Goal: Consume media (video, audio): Consume media (video, audio)

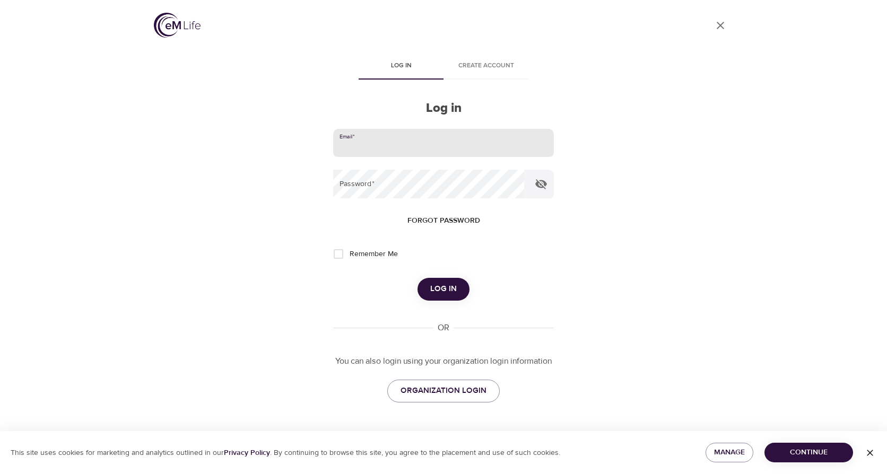
click at [410, 139] on input "email" at bounding box center [443, 143] width 221 height 29
type input "[EMAIL_ADDRESS][DOMAIN_NAME]"
click at [417, 278] on button "Log in" at bounding box center [443, 289] width 52 height 22
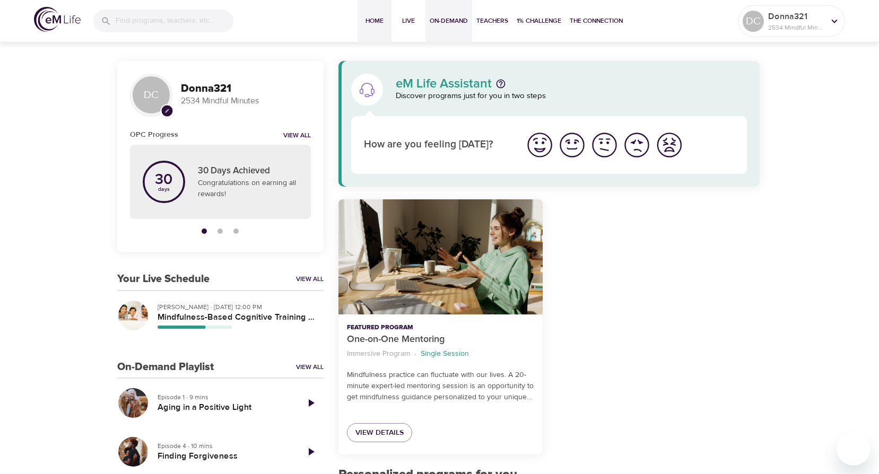
click at [433, 13] on button "On-Demand" at bounding box center [448, 21] width 47 height 42
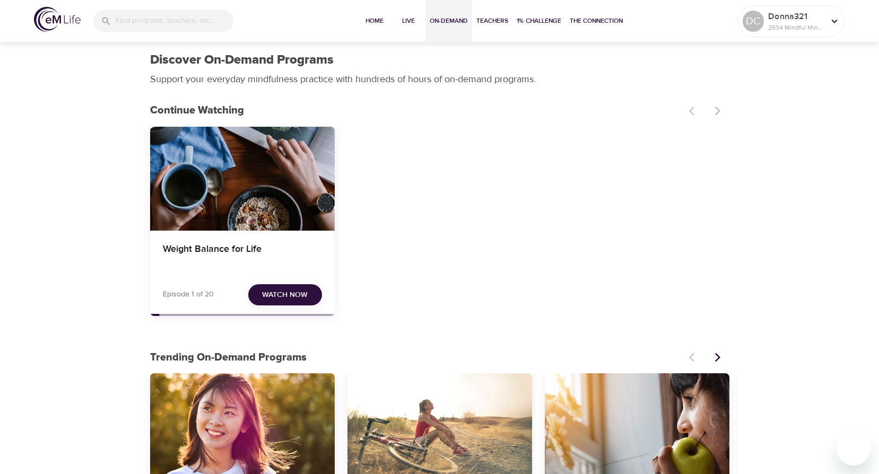
click at [232, 237] on div "Weight Balance for Life" at bounding box center [242, 256] width 185 height 51
click at [219, 249] on h4 "Weight Balance for Life" at bounding box center [242, 255] width 159 height 25
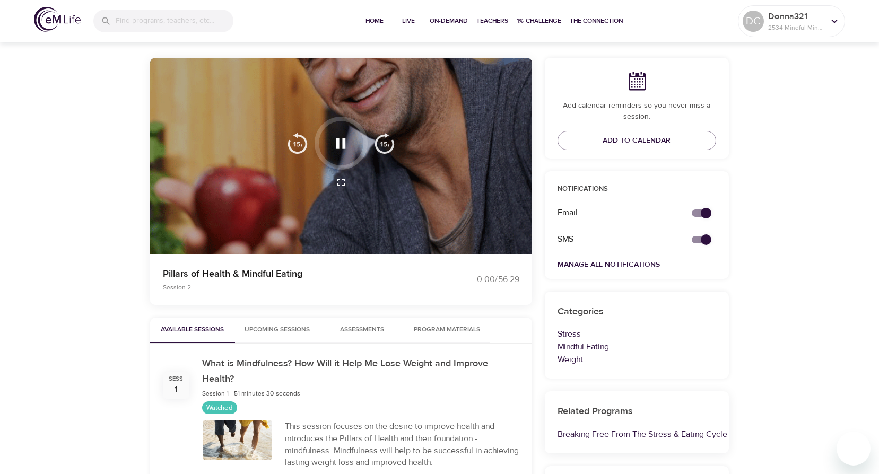
scroll to position [106, 0]
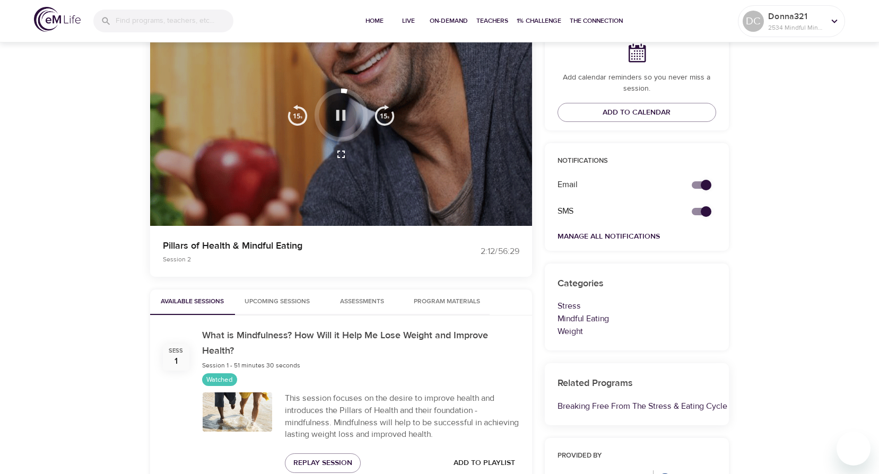
click at [338, 111] on icon "button" at bounding box center [341, 115] width 10 height 11
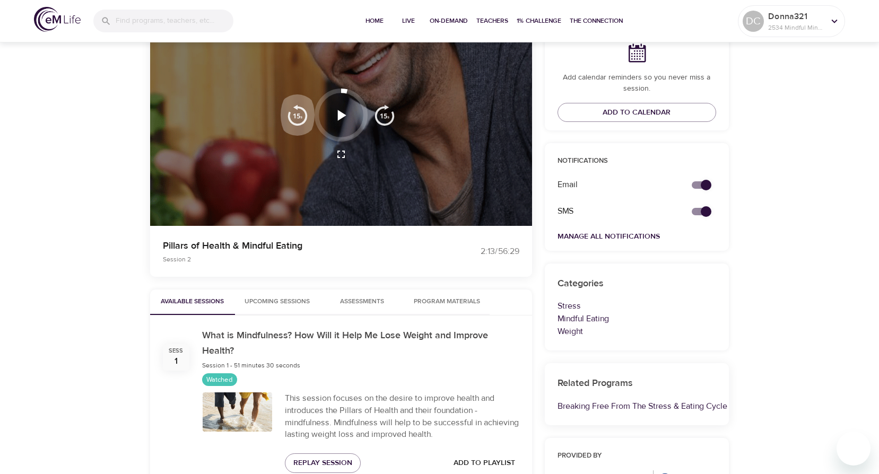
click at [295, 117] on img "button" at bounding box center [297, 114] width 21 height 21
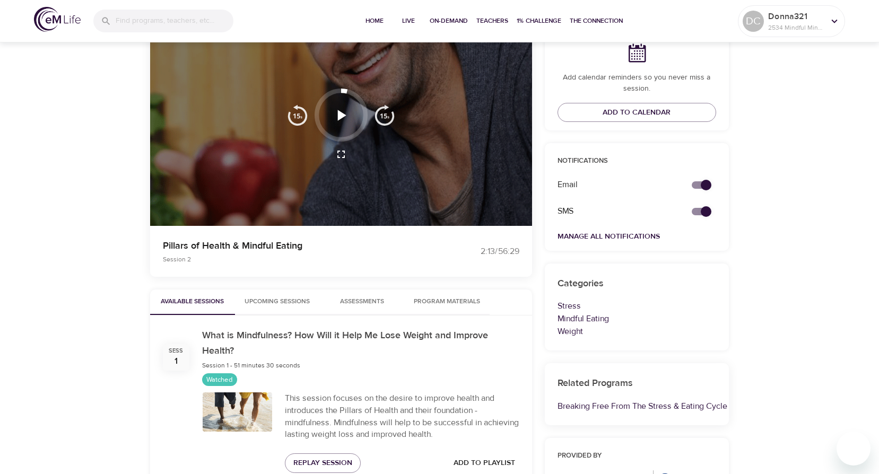
click at [295, 117] on img "button" at bounding box center [297, 114] width 21 height 21
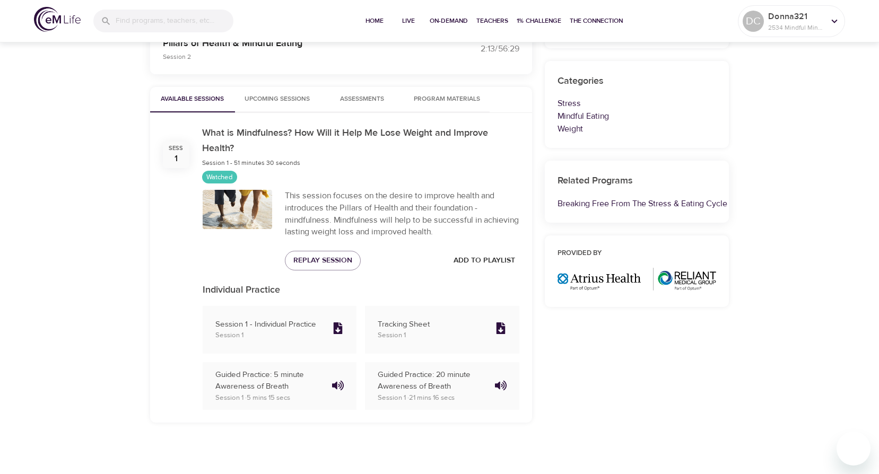
scroll to position [310, 0]
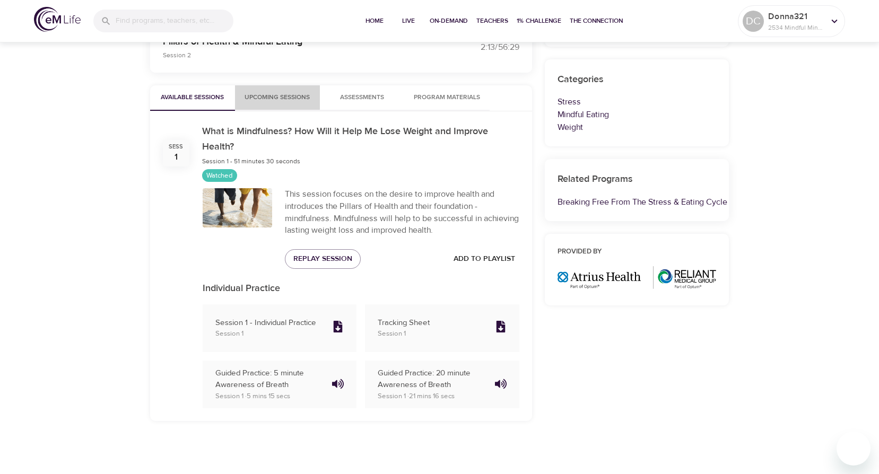
click at [270, 95] on span "Upcoming Sessions" at bounding box center [277, 97] width 72 height 11
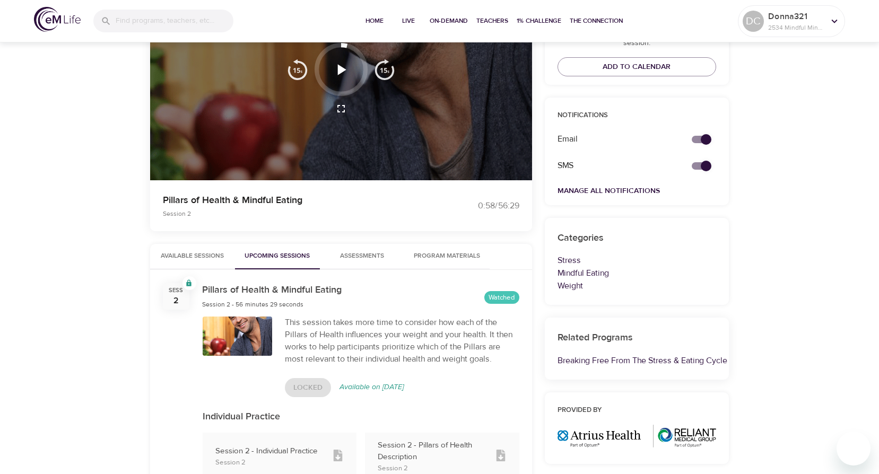
scroll to position [151, 0]
click at [301, 66] on img "button" at bounding box center [297, 69] width 21 height 21
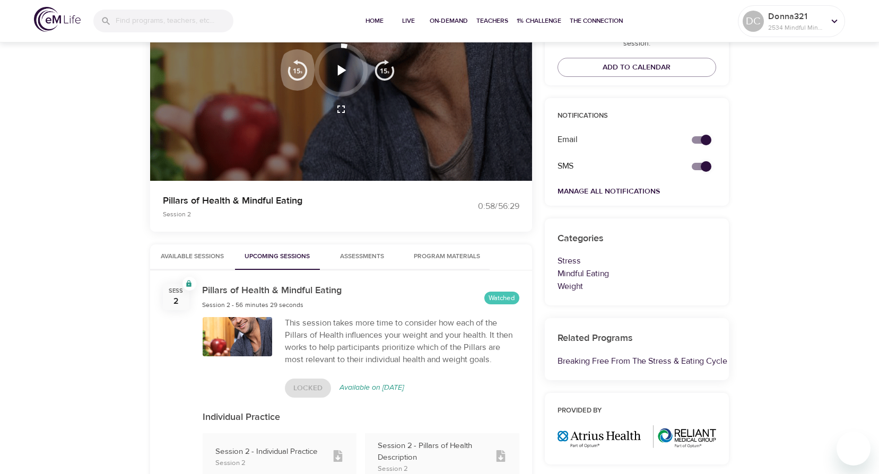
click at [301, 66] on img "button" at bounding box center [297, 69] width 21 height 21
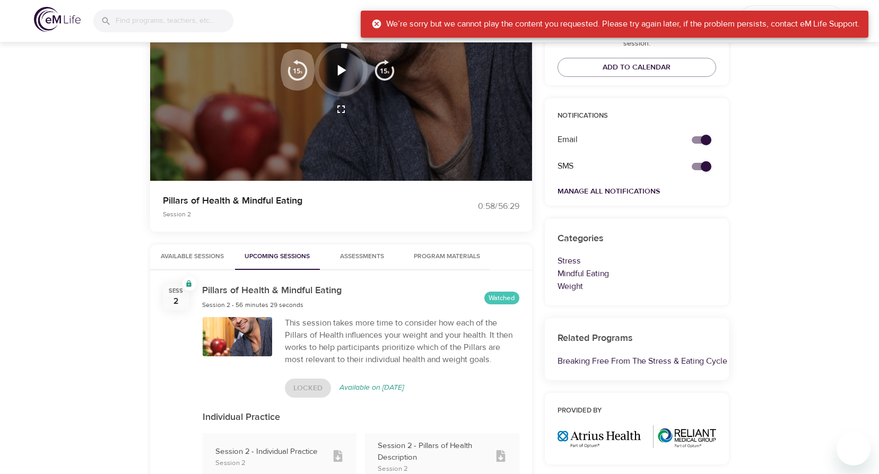
click at [301, 66] on img "button" at bounding box center [297, 69] width 21 height 21
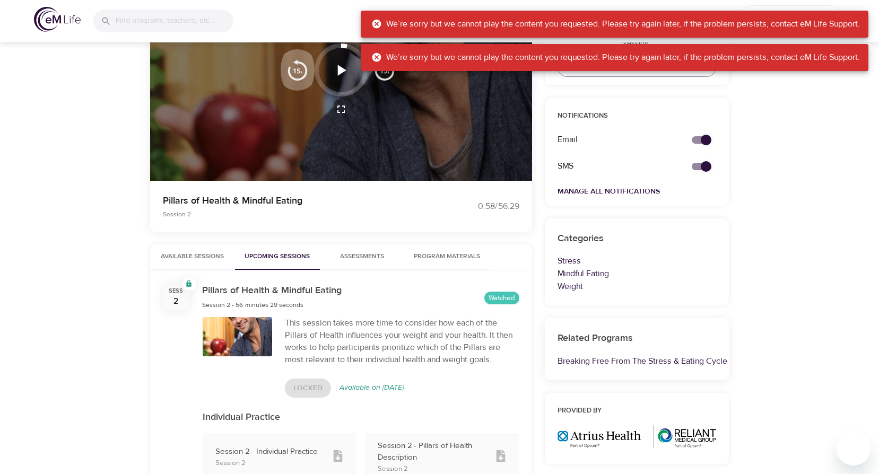
click at [301, 66] on img "button" at bounding box center [297, 69] width 21 height 21
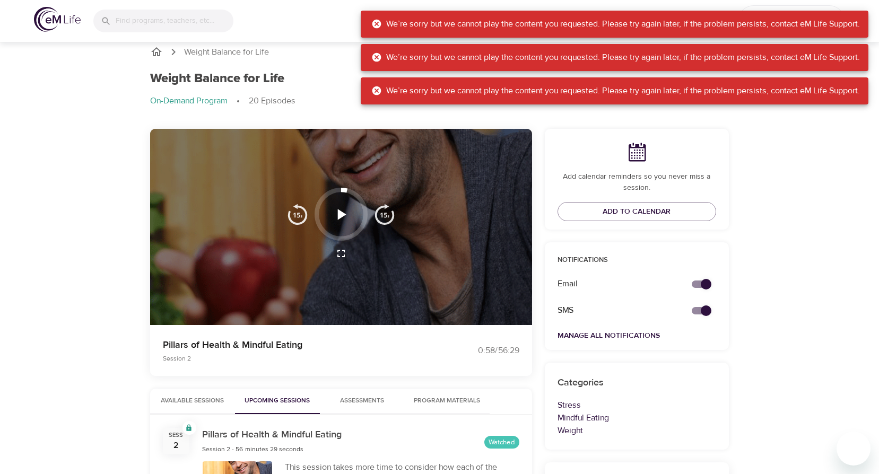
scroll to position [0, 0]
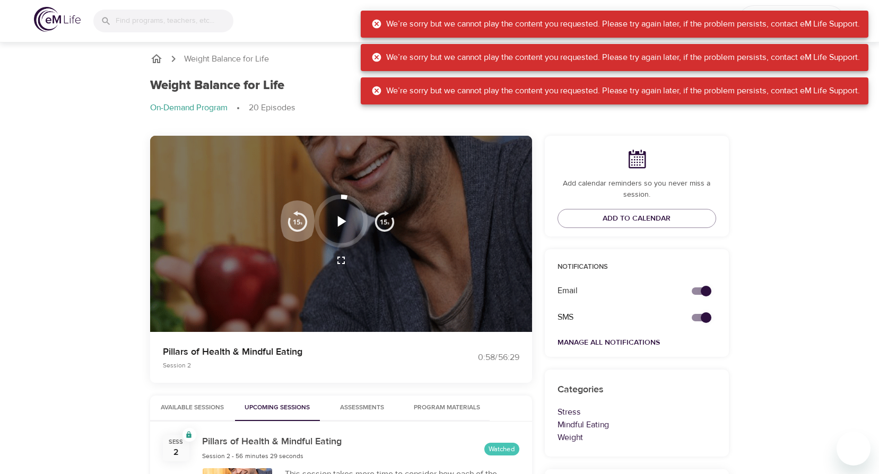
click at [305, 221] on img "button" at bounding box center [297, 221] width 21 height 21
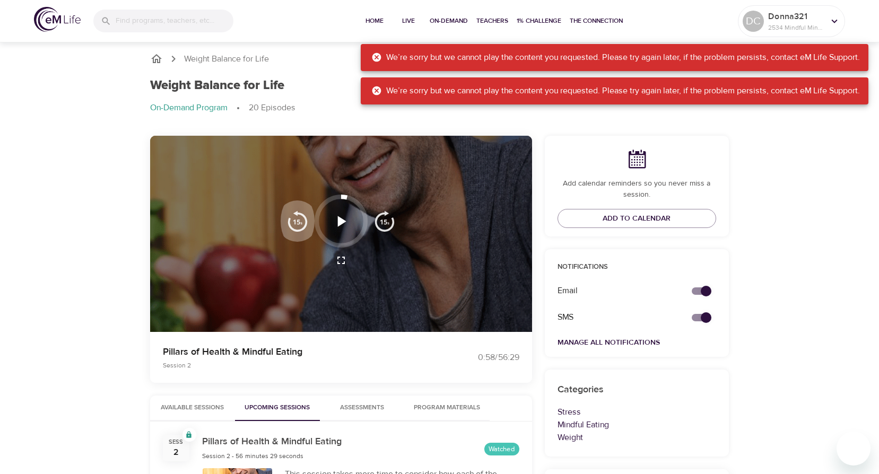
click at [305, 221] on img "button" at bounding box center [297, 221] width 21 height 21
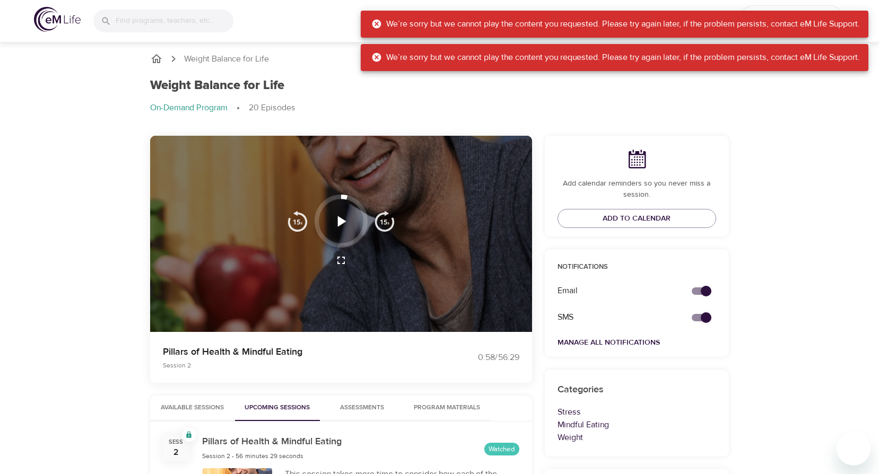
click at [305, 220] on img "button" at bounding box center [297, 221] width 21 height 21
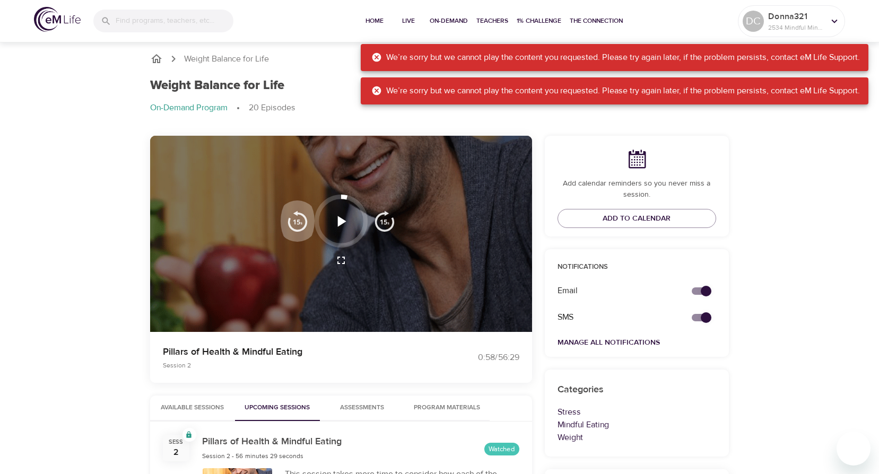
click at [305, 220] on img "button" at bounding box center [297, 221] width 21 height 21
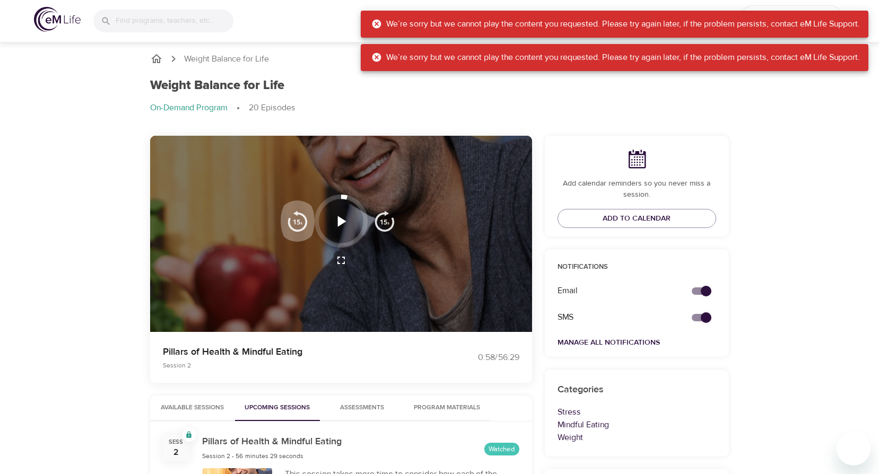
click at [305, 220] on img "button" at bounding box center [297, 221] width 21 height 21
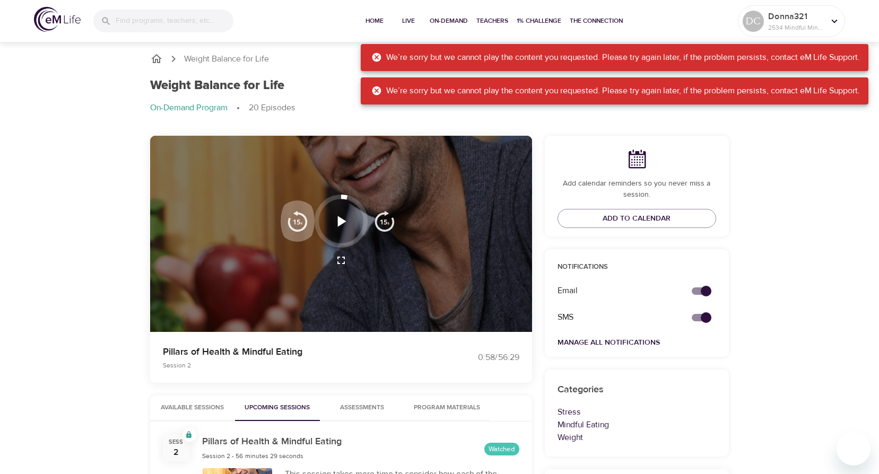
click at [305, 220] on img "button" at bounding box center [297, 221] width 21 height 21
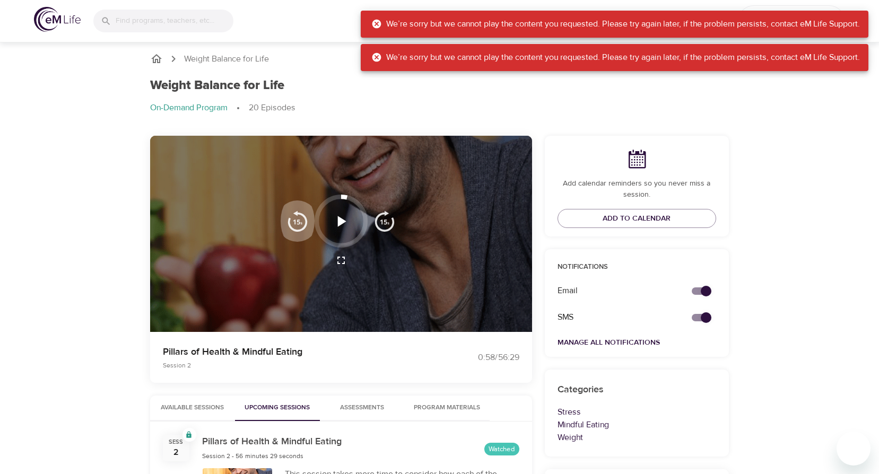
click at [305, 220] on img "button" at bounding box center [297, 221] width 21 height 21
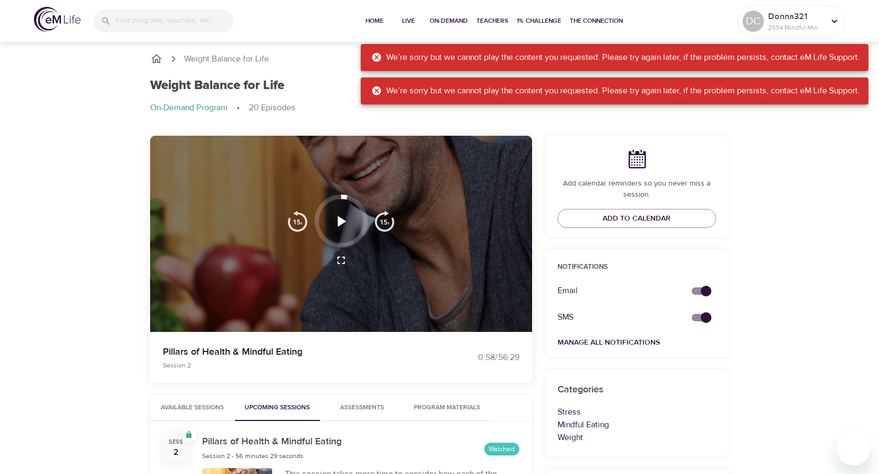
click at [305, 220] on img "button" at bounding box center [297, 221] width 21 height 21
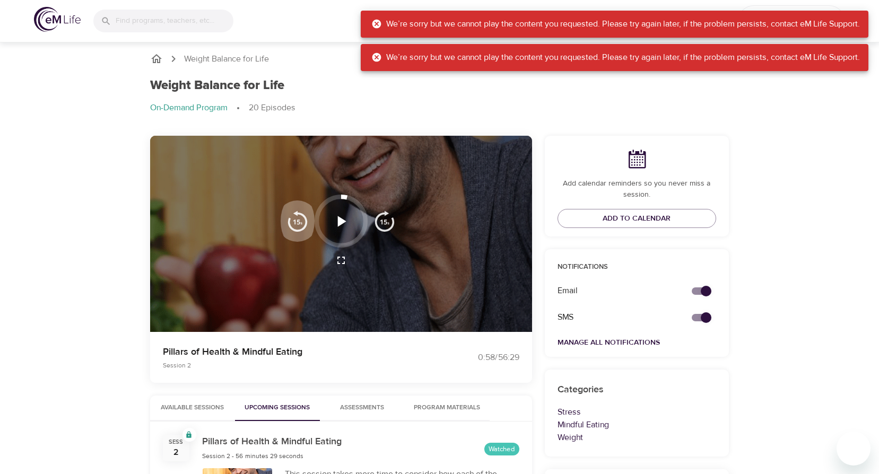
click at [305, 220] on img "button" at bounding box center [297, 221] width 21 height 21
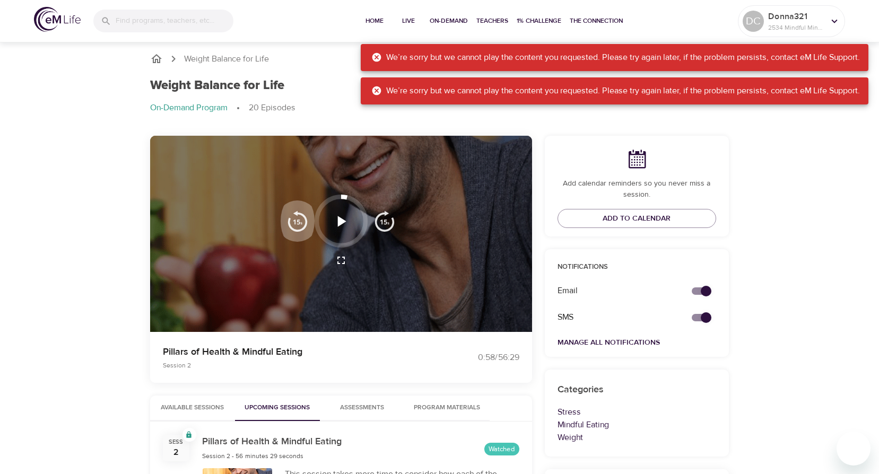
click at [305, 220] on img "button" at bounding box center [297, 221] width 21 height 21
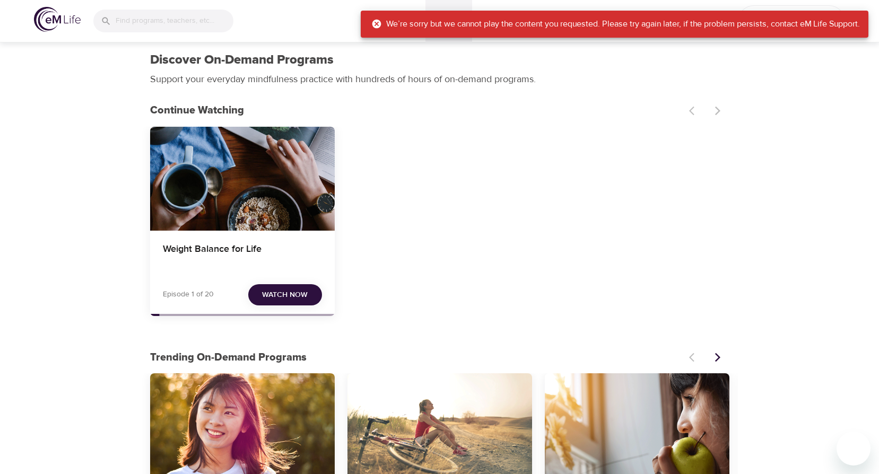
click at [374, 22] on icon at bounding box center [376, 24] width 9 height 9
click at [537, 174] on div "Weight Balance for Life Episode 1 of 20 Watch Now" at bounding box center [439, 226] width 579 height 198
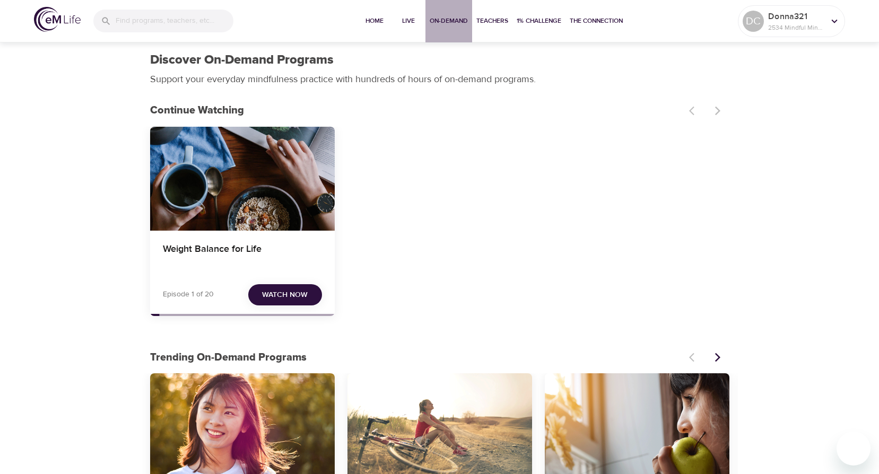
click at [438, 23] on span "On-Demand" at bounding box center [449, 20] width 38 height 11
click at [228, 248] on h4 "Weight Balance for Life" at bounding box center [242, 255] width 159 height 25
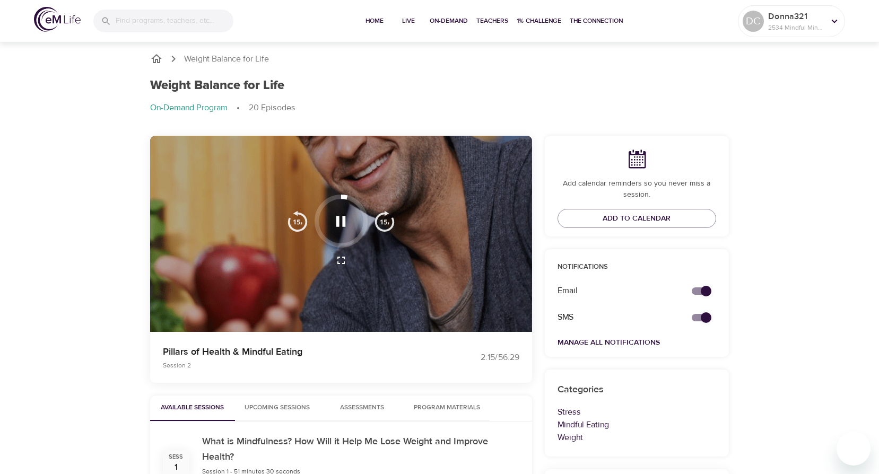
click at [294, 222] on img "button" at bounding box center [297, 221] width 21 height 21
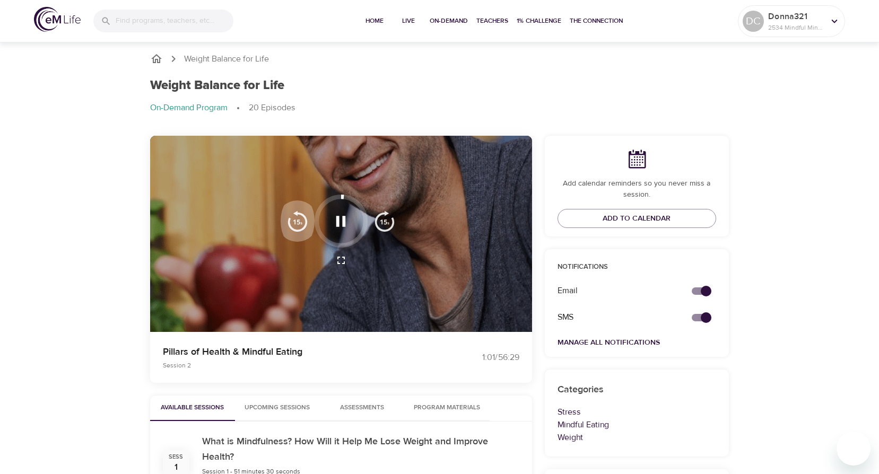
click at [294, 222] on img "button" at bounding box center [297, 221] width 21 height 21
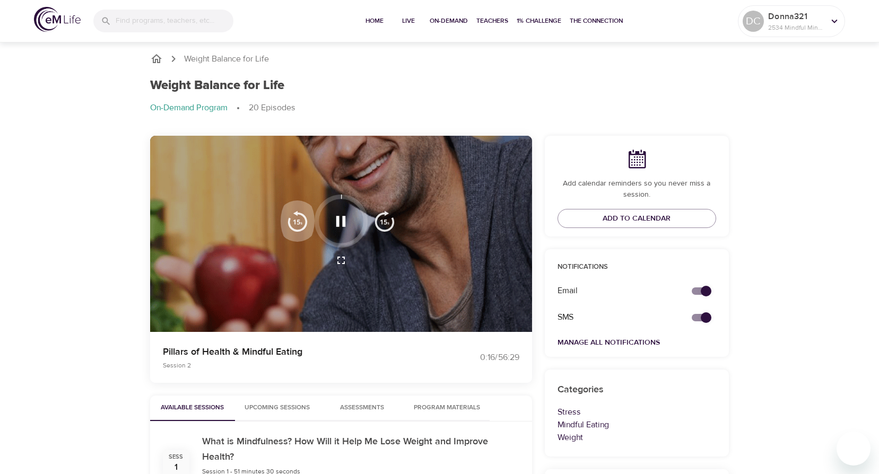
click at [294, 222] on img "button" at bounding box center [297, 221] width 21 height 21
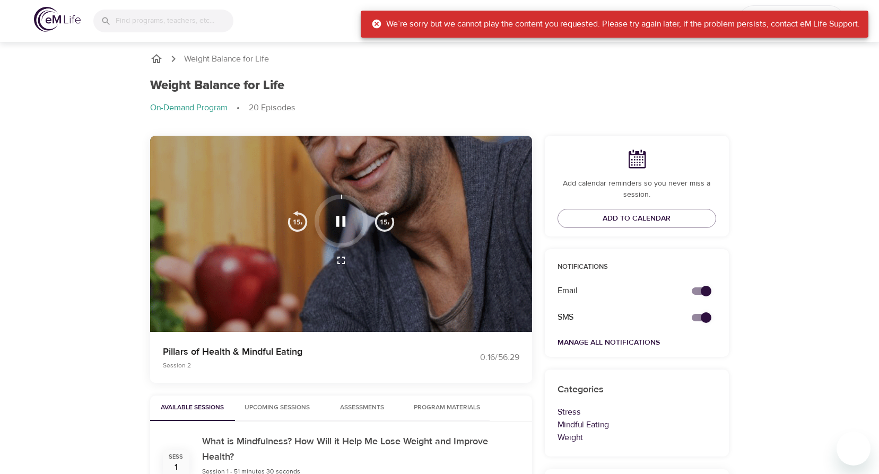
click at [294, 222] on img "button" at bounding box center [297, 221] width 21 height 21
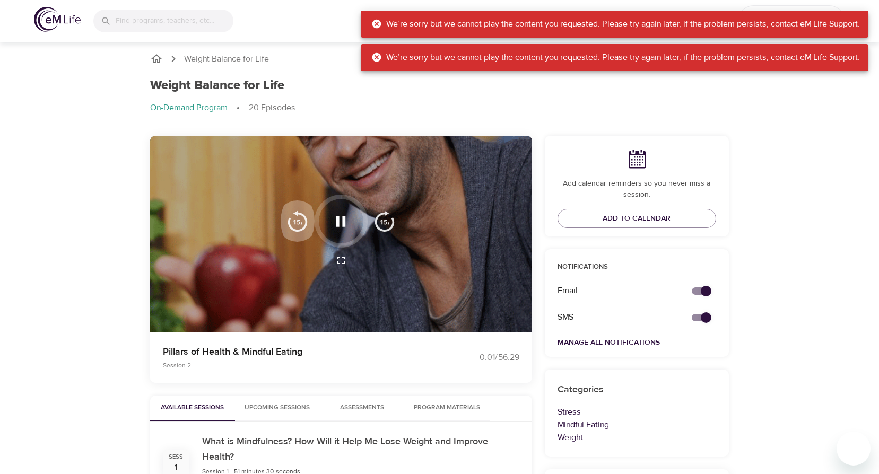
click at [294, 222] on img "button" at bounding box center [297, 221] width 21 height 21
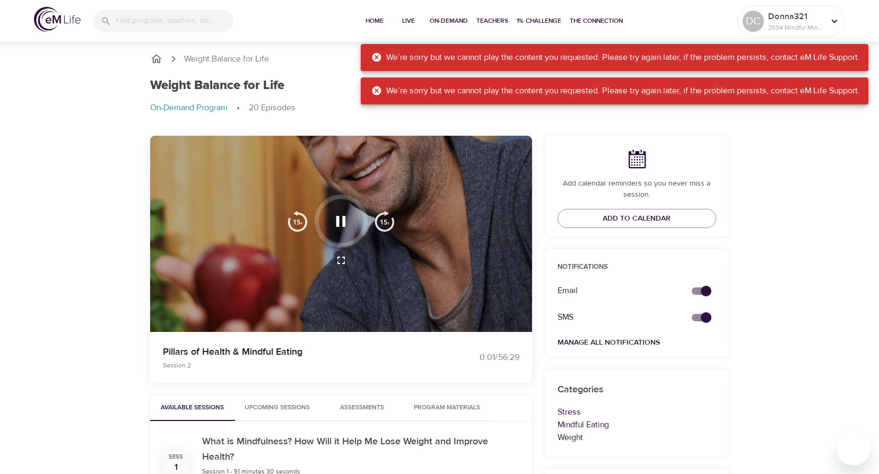
click at [294, 222] on img "button" at bounding box center [297, 221] width 21 height 21
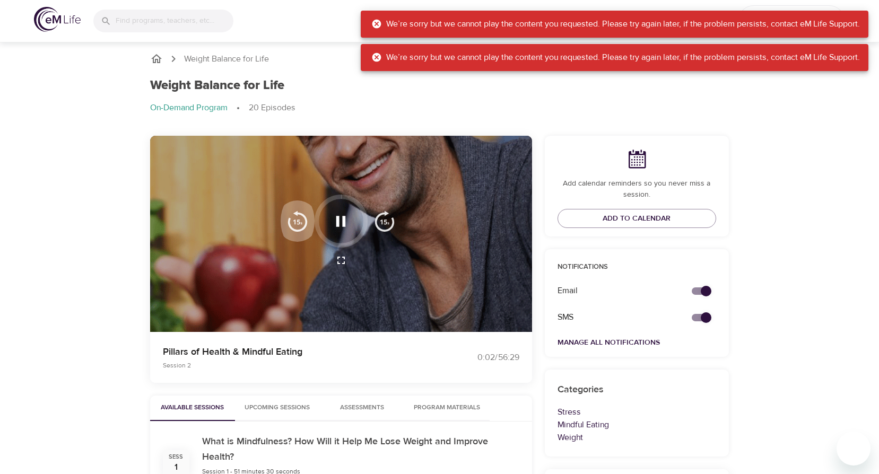
click at [294, 222] on img "button" at bounding box center [297, 221] width 21 height 21
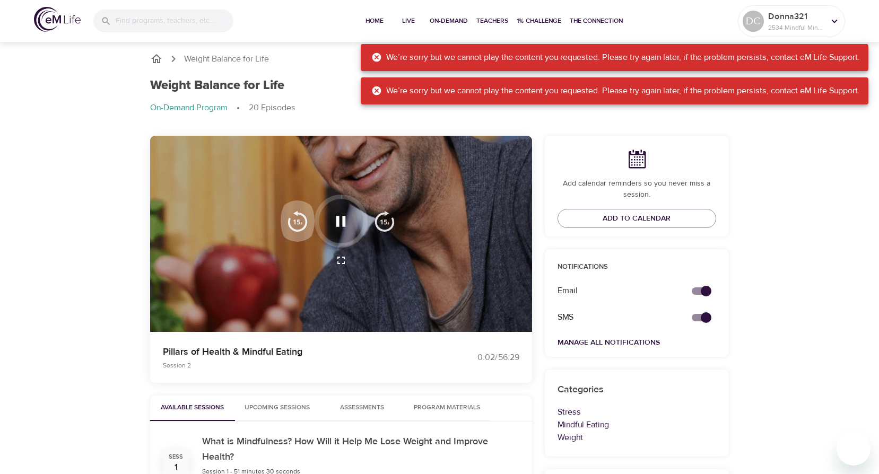
click at [294, 222] on img "button" at bounding box center [297, 221] width 21 height 21
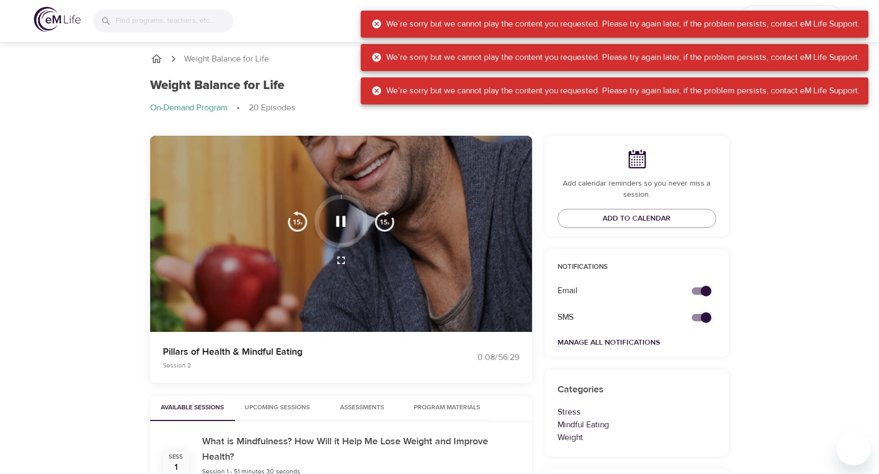
click at [371, 92] on icon at bounding box center [376, 90] width 11 height 11
click at [371, 59] on icon at bounding box center [376, 57] width 11 height 11
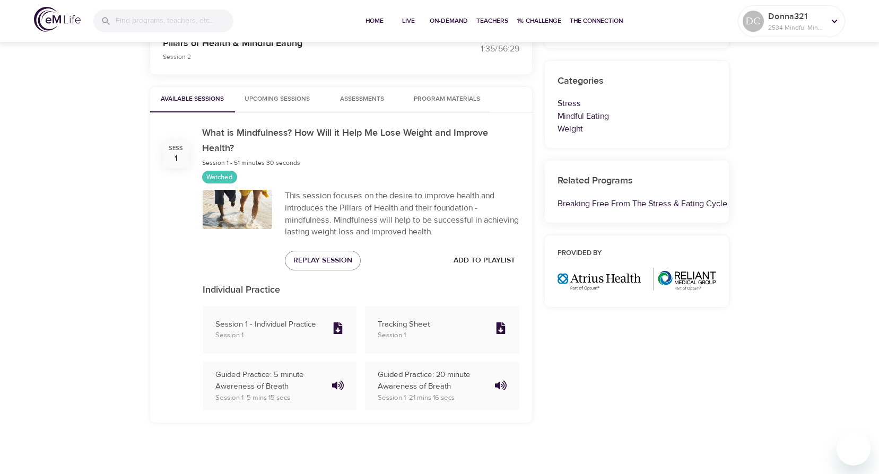
scroll to position [310, 0]
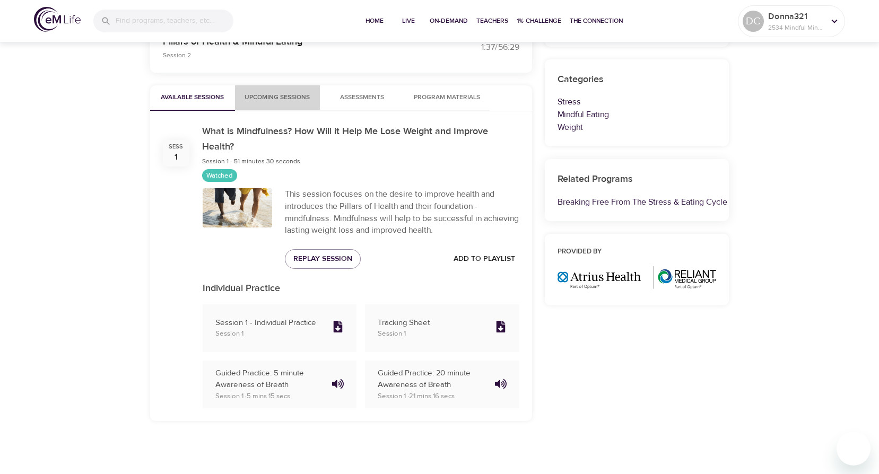
click at [289, 96] on span "Upcoming Sessions" at bounding box center [277, 97] width 72 height 11
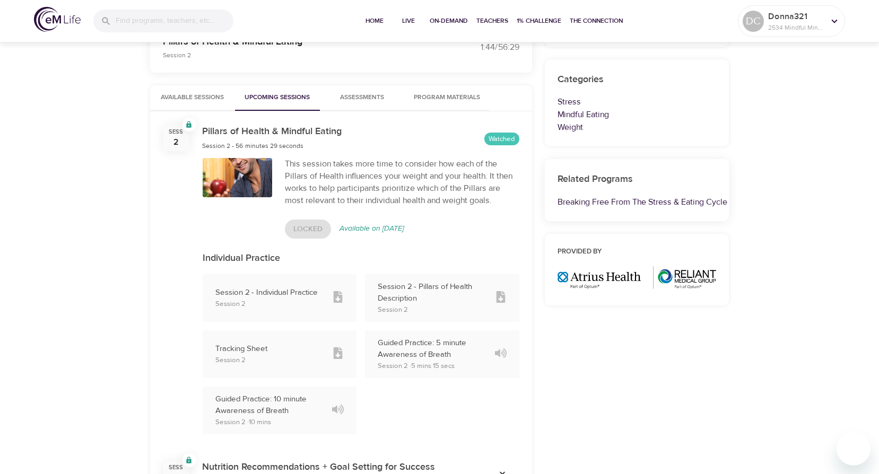
click at [338, 296] on icon at bounding box center [338, 297] width 12 height 12
click at [274, 294] on p "Session 2 - Individual Practice" at bounding box center [269, 293] width 109 height 12
click at [500, 294] on icon at bounding box center [500, 297] width 9 height 12
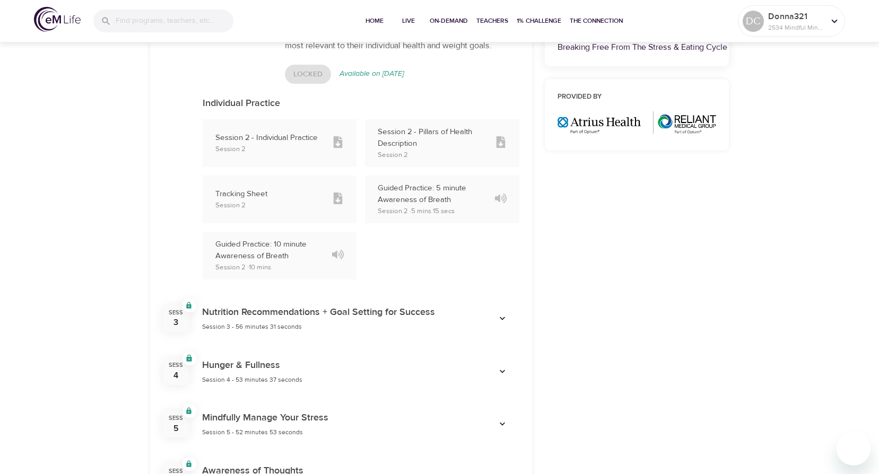
scroll to position [469, 0]
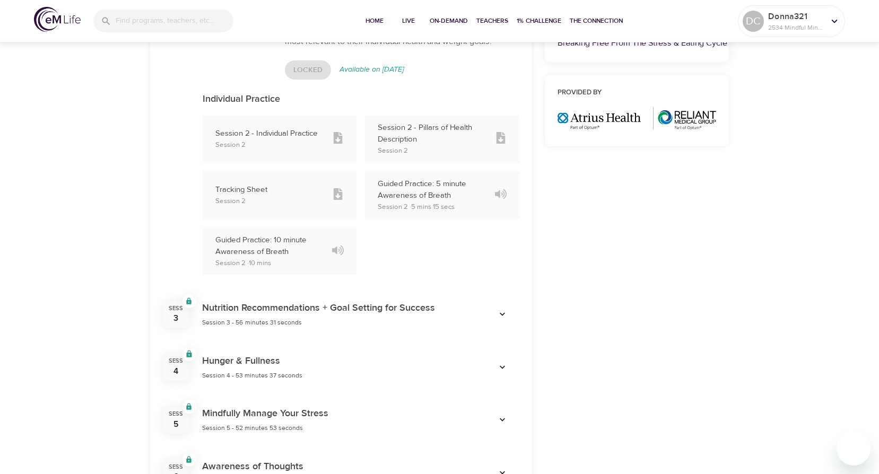
click at [499, 312] on icon "button" at bounding box center [502, 314] width 11 height 11
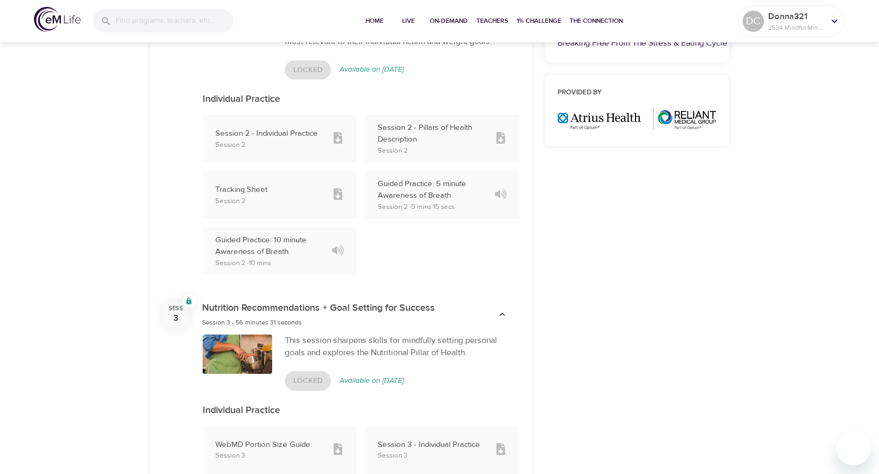
click at [501, 313] on icon "button" at bounding box center [502, 314] width 11 height 11
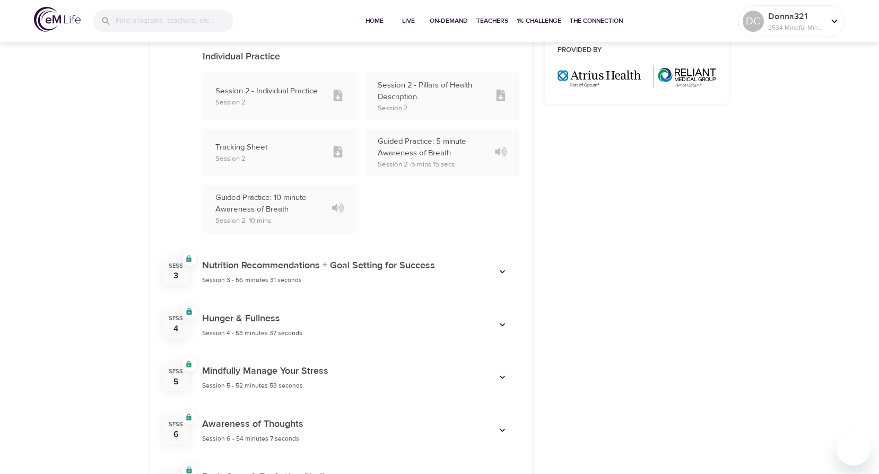
scroll to position [522, 0]
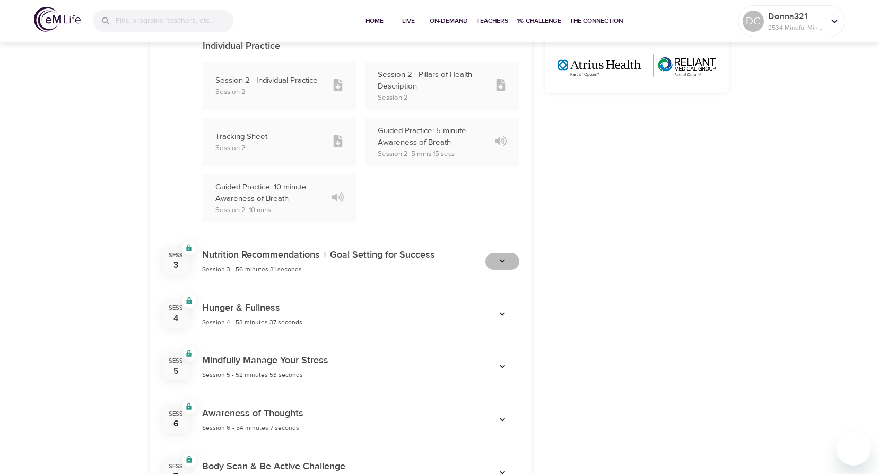
click at [501, 259] on icon "button" at bounding box center [502, 261] width 11 height 11
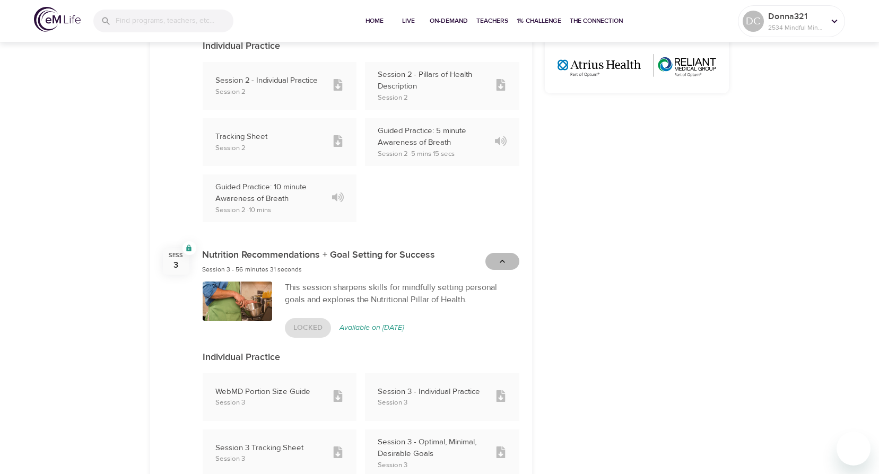
click at [501, 259] on icon "button" at bounding box center [502, 261] width 11 height 11
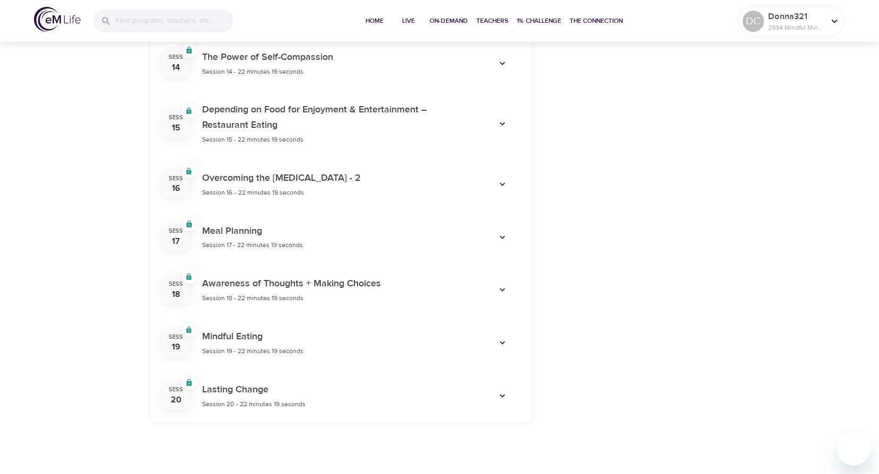
scroll to position [1303, 0]
click at [507, 397] on icon "button" at bounding box center [502, 395] width 11 height 11
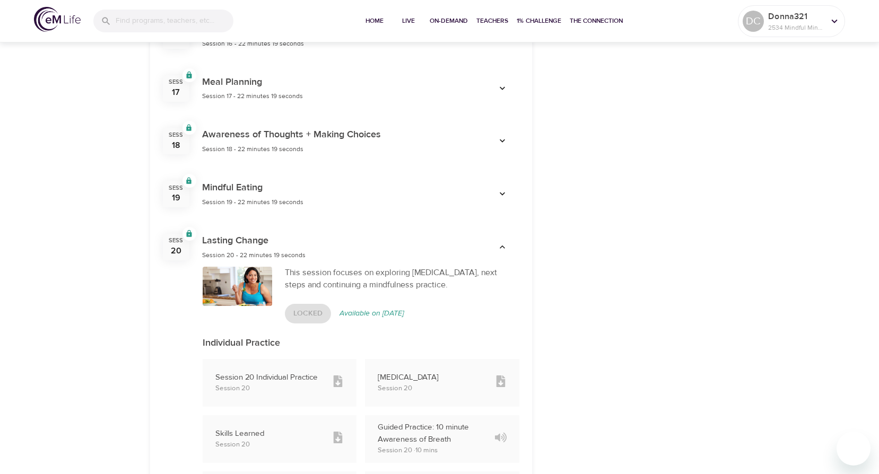
scroll to position [1462, 0]
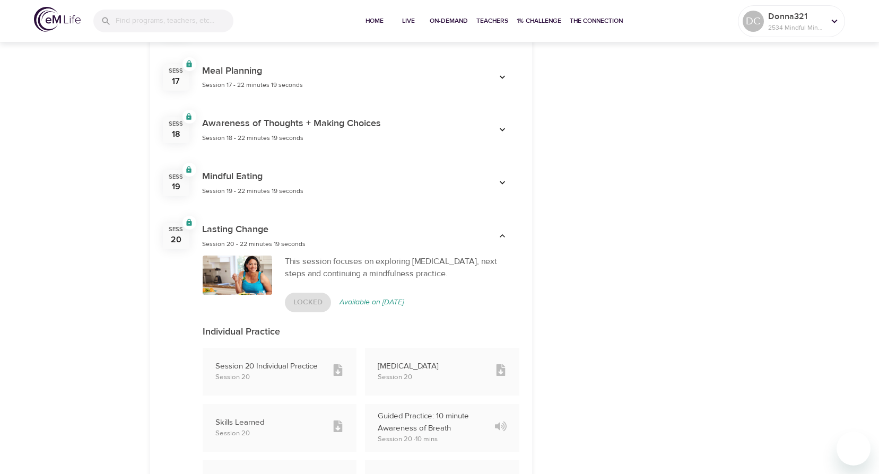
click at [502, 231] on icon "button" at bounding box center [502, 236] width 11 height 11
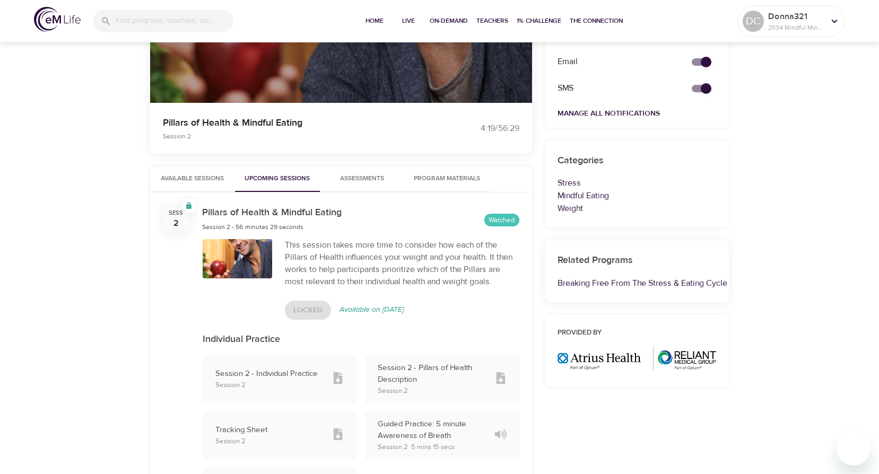
scroll to position [0, 0]
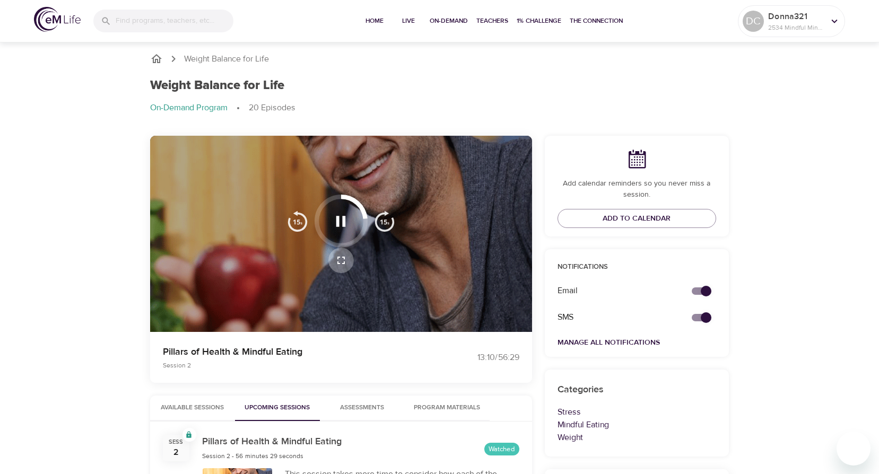
click at [339, 263] on icon "button" at bounding box center [341, 260] width 13 height 13
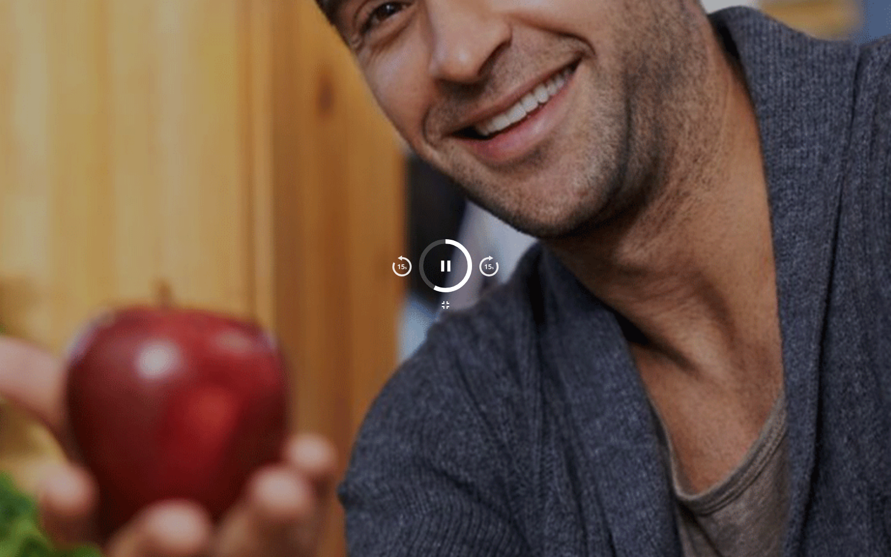
click at [401, 270] on img "button" at bounding box center [401, 265] width 21 height 21
click at [399, 267] on img "button" at bounding box center [401, 265] width 21 height 21
click at [403, 263] on img "button" at bounding box center [401, 265] width 21 height 21
click at [492, 268] on img "button" at bounding box center [488, 265] width 21 height 21
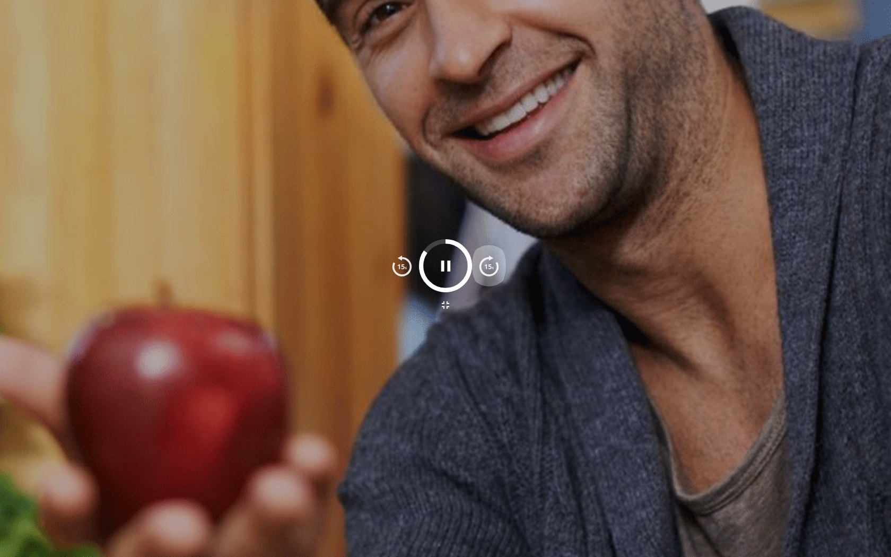
click at [492, 268] on img "button" at bounding box center [488, 265] width 21 height 21
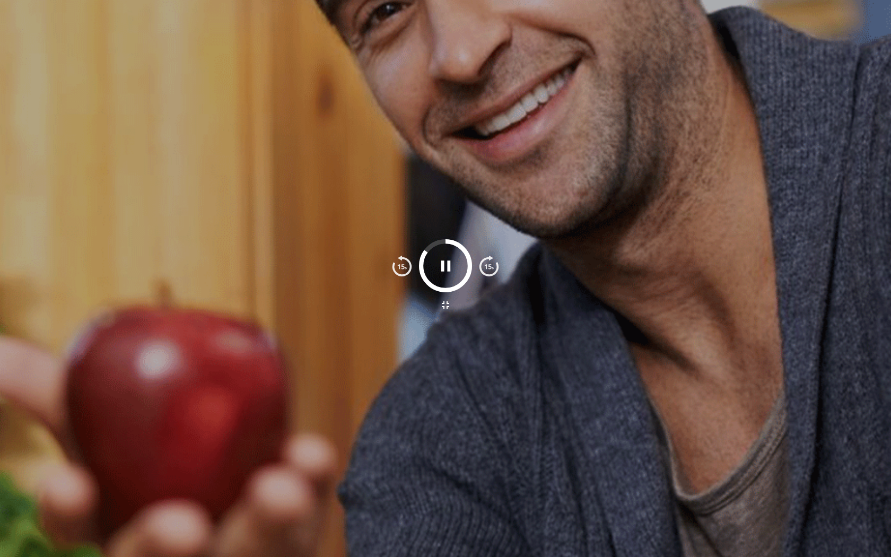
click at [492, 268] on img "button" at bounding box center [488, 265] width 21 height 21
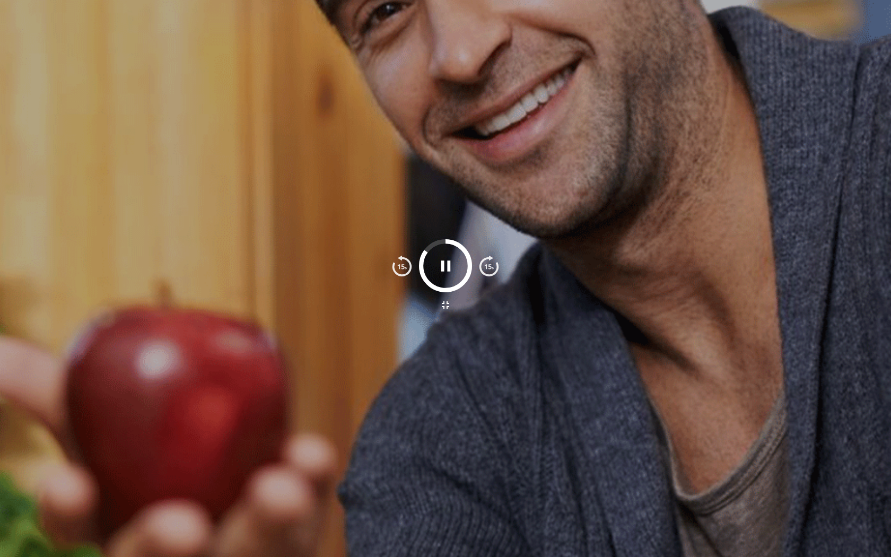
click at [492, 268] on img "button" at bounding box center [488, 265] width 21 height 21
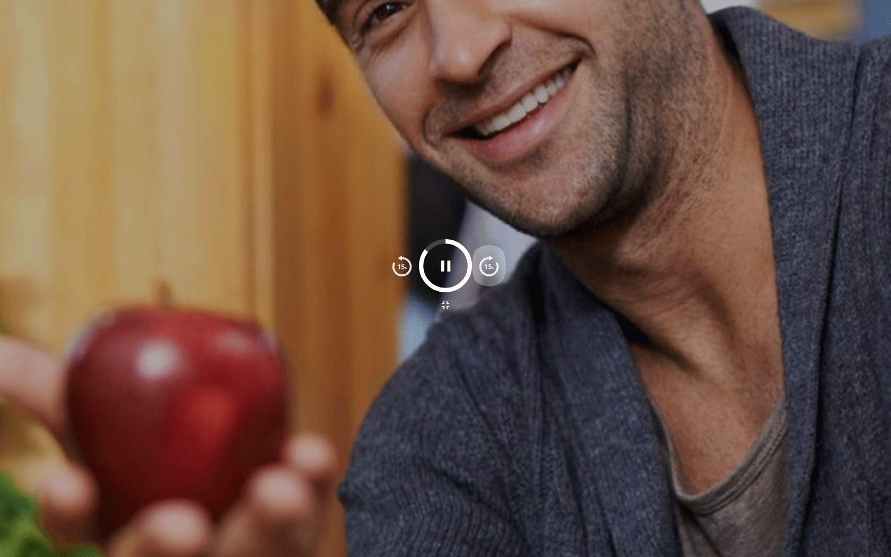
click at [492, 268] on img "button" at bounding box center [488, 265] width 21 height 21
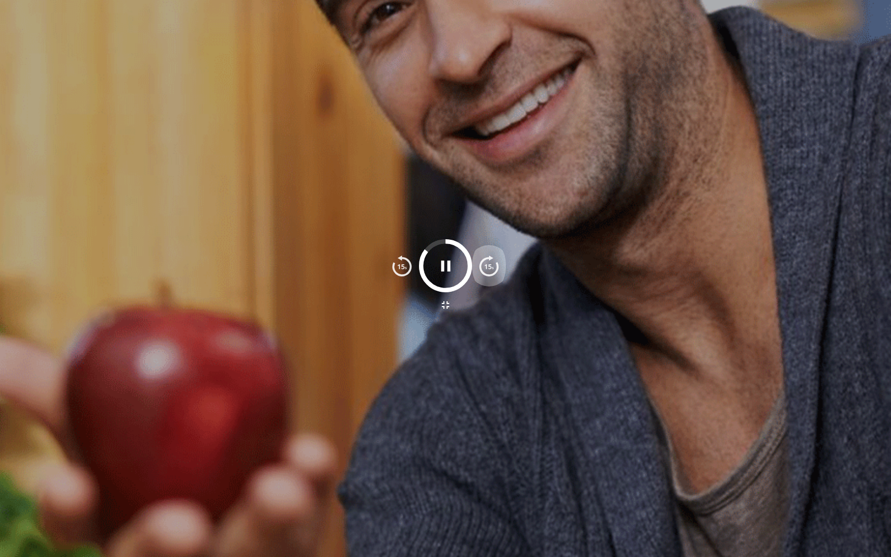
click at [492, 268] on img "button" at bounding box center [488, 265] width 21 height 21
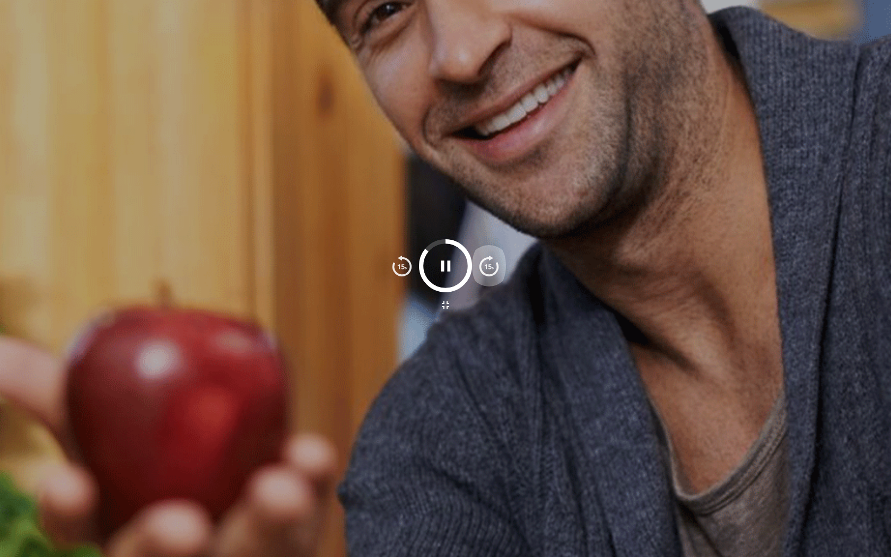
click at [492, 268] on img "button" at bounding box center [488, 265] width 21 height 21
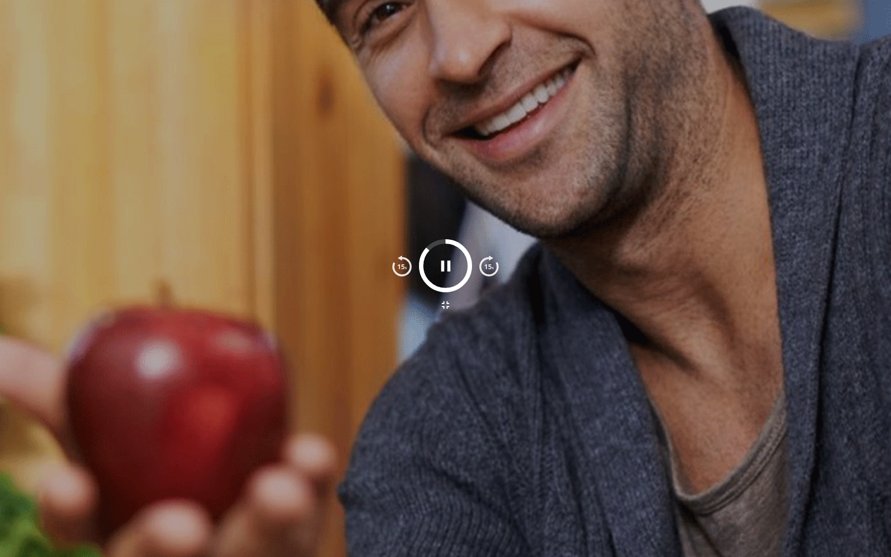
click at [489, 268] on img "button" at bounding box center [488, 265] width 21 height 21
click at [486, 263] on img "button" at bounding box center [488, 265] width 21 height 21
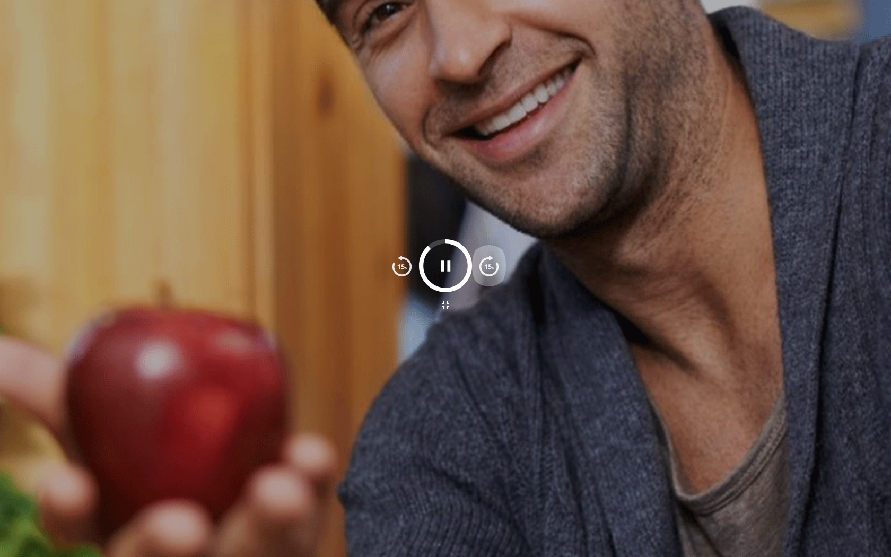
click at [484, 263] on img "button" at bounding box center [488, 265] width 21 height 21
click at [487, 263] on img "button" at bounding box center [488, 265] width 21 height 21
click at [488, 266] on img "button" at bounding box center [488, 265] width 21 height 21
click at [492, 263] on img "button" at bounding box center [488, 265] width 21 height 21
click at [447, 306] on icon "button" at bounding box center [445, 304] width 7 height 7
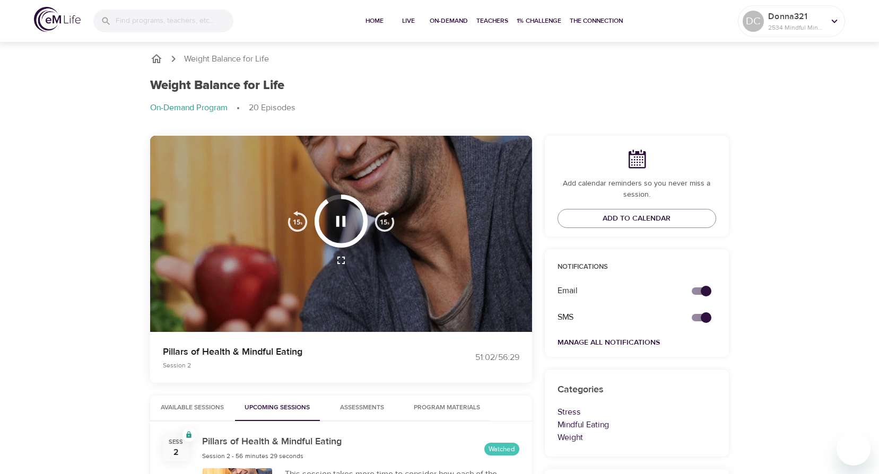
click at [382, 223] on img "button" at bounding box center [384, 221] width 21 height 21
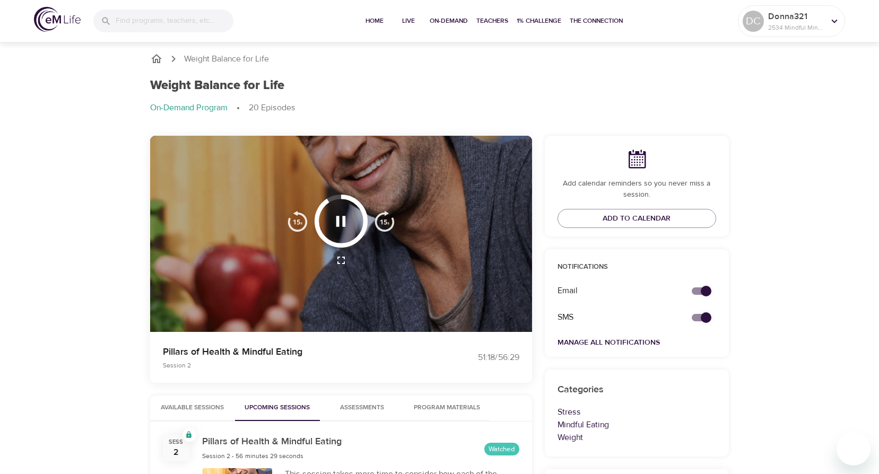
click at [382, 223] on img "button" at bounding box center [384, 221] width 21 height 21
click at [385, 222] on img "button" at bounding box center [384, 221] width 21 height 21
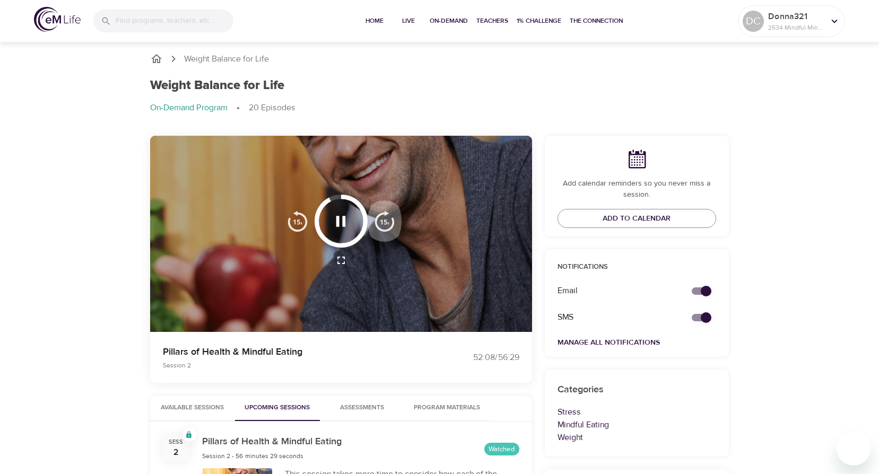
click at [385, 222] on img "button" at bounding box center [384, 221] width 21 height 21
click at [389, 222] on img "button" at bounding box center [384, 221] width 21 height 21
click at [389, 223] on img "button" at bounding box center [384, 221] width 21 height 21
click at [371, 259] on div at bounding box center [341, 260] width 121 height 25
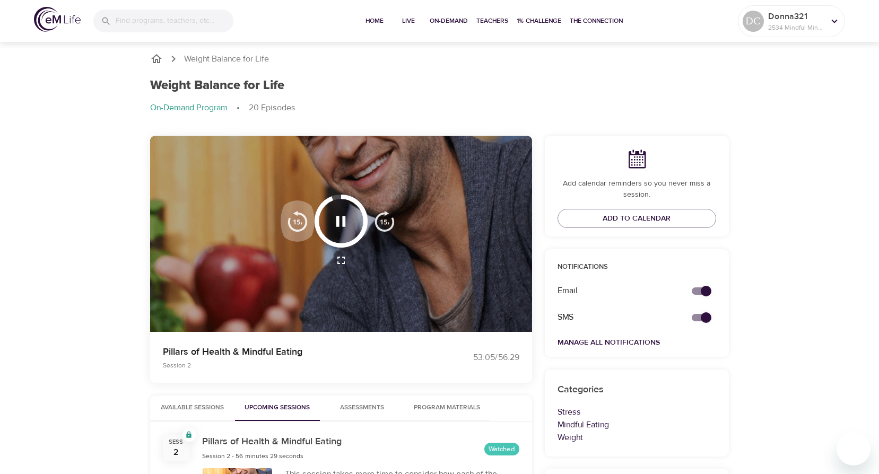
click at [294, 221] on img "button" at bounding box center [297, 221] width 21 height 21
click at [303, 220] on img "button" at bounding box center [297, 221] width 21 height 21
